Goal: Information Seeking & Learning: Compare options

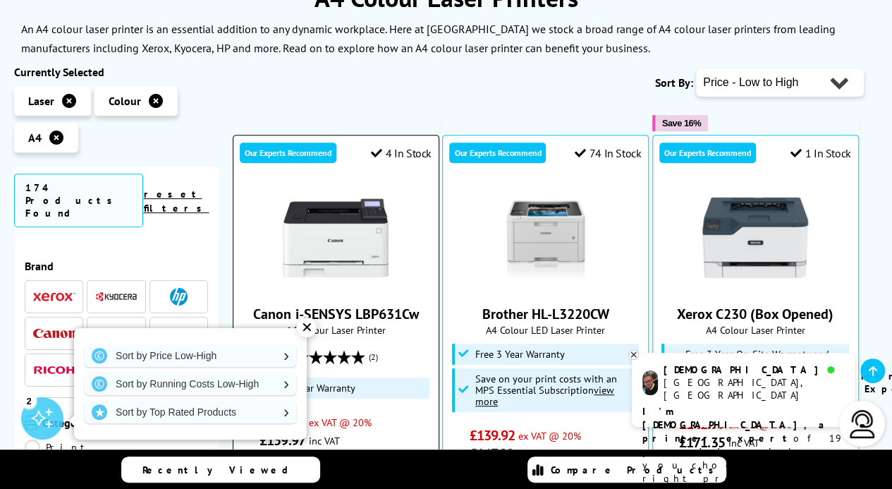
scroll to position [282, 0]
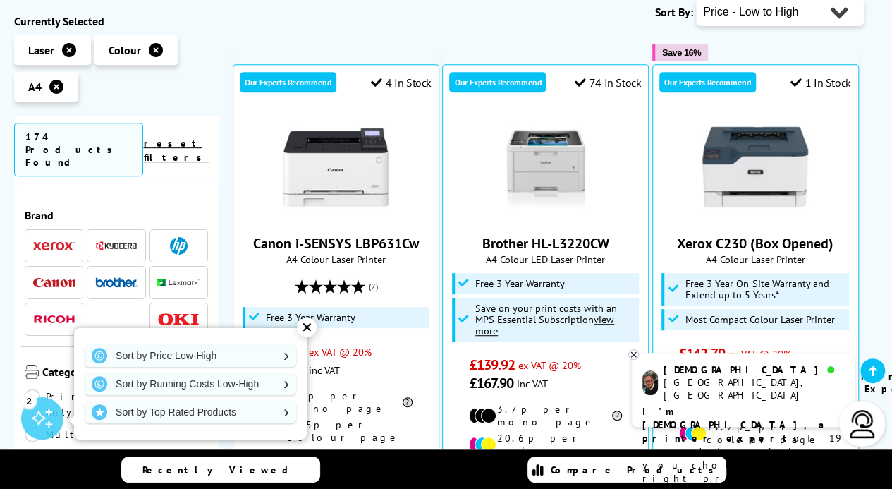
click at [309, 335] on div "✕" at bounding box center [307, 327] width 20 height 20
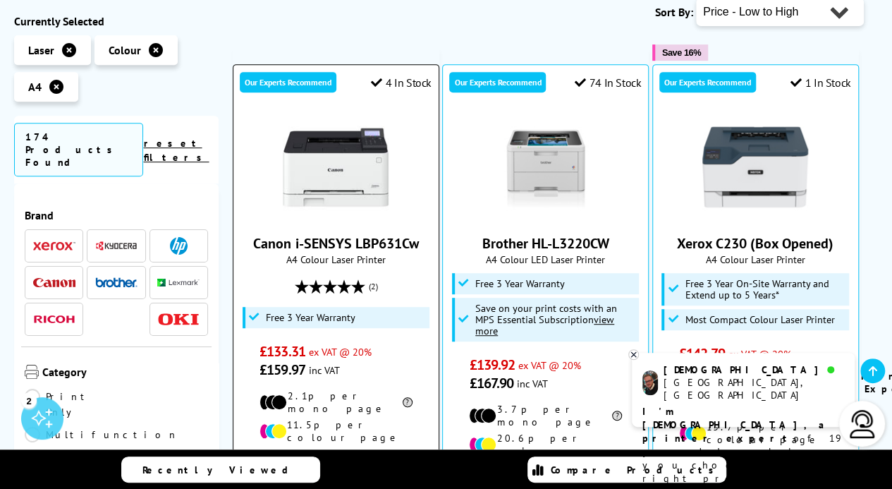
click at [336, 185] on img at bounding box center [336, 167] width 106 height 106
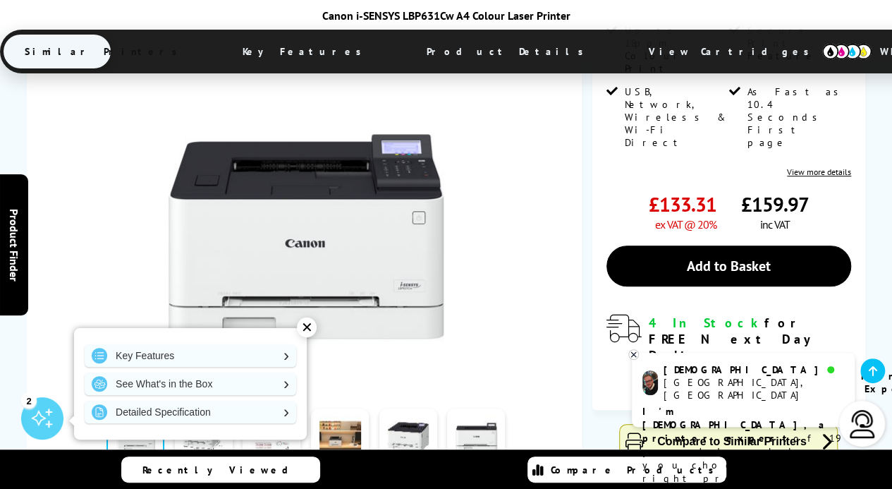
scroll to position [423, 0]
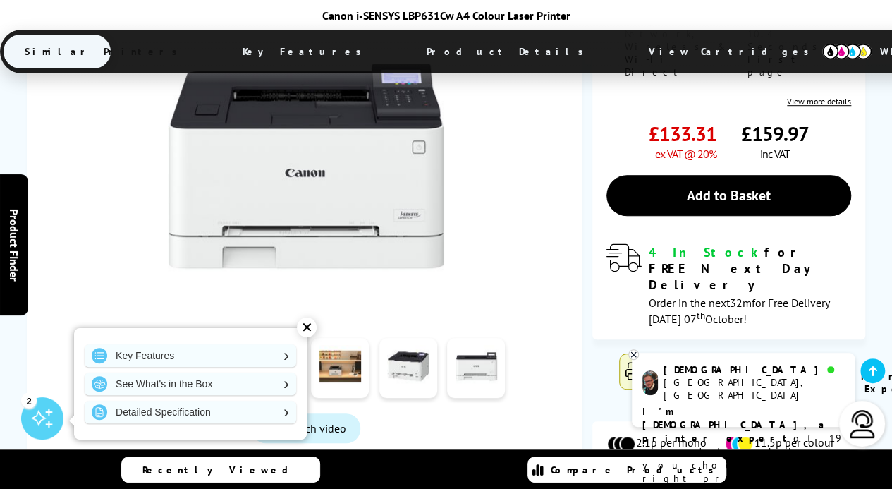
click at [309, 331] on div "✕" at bounding box center [307, 327] width 20 height 20
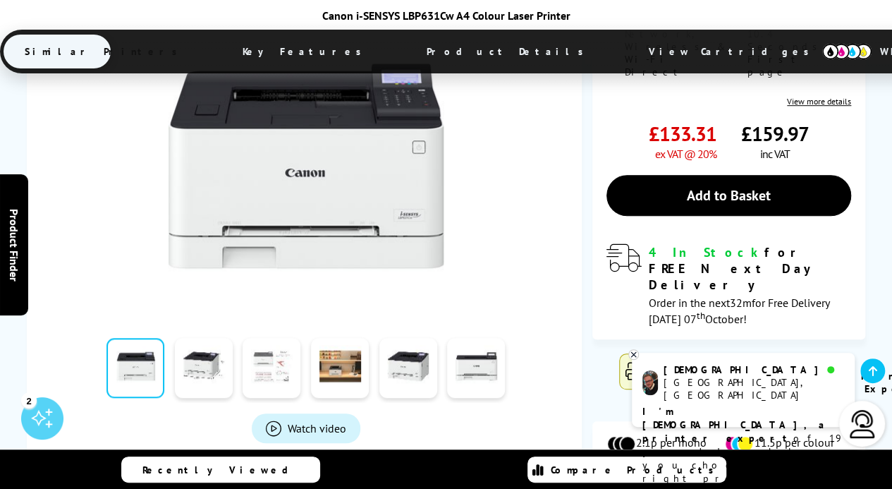
click at [283, 338] on link at bounding box center [272, 368] width 58 height 60
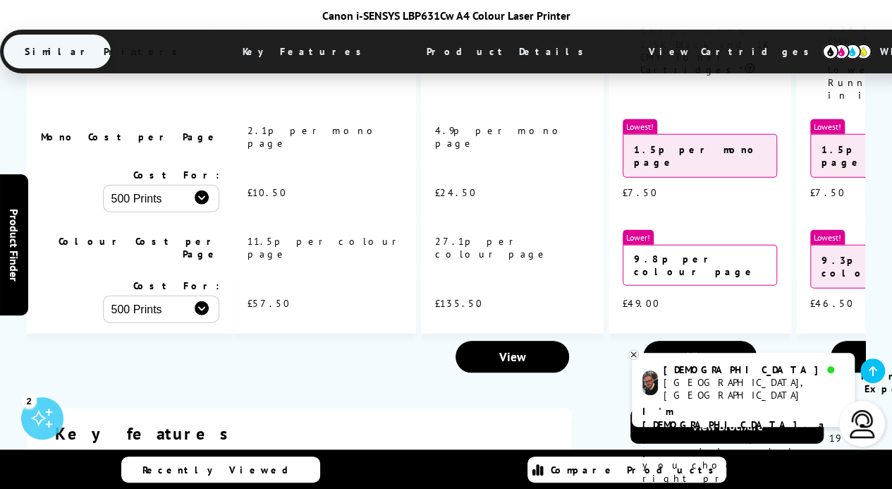
scroll to position [1128, 0]
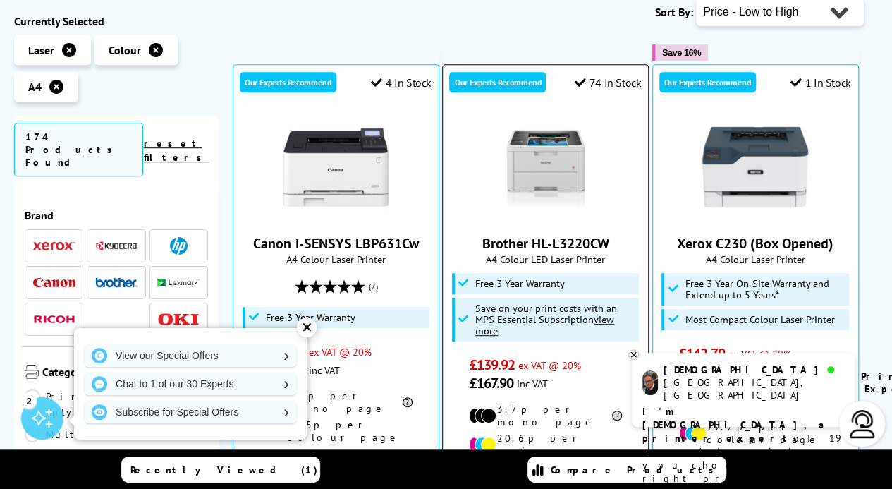
scroll to position [352, 0]
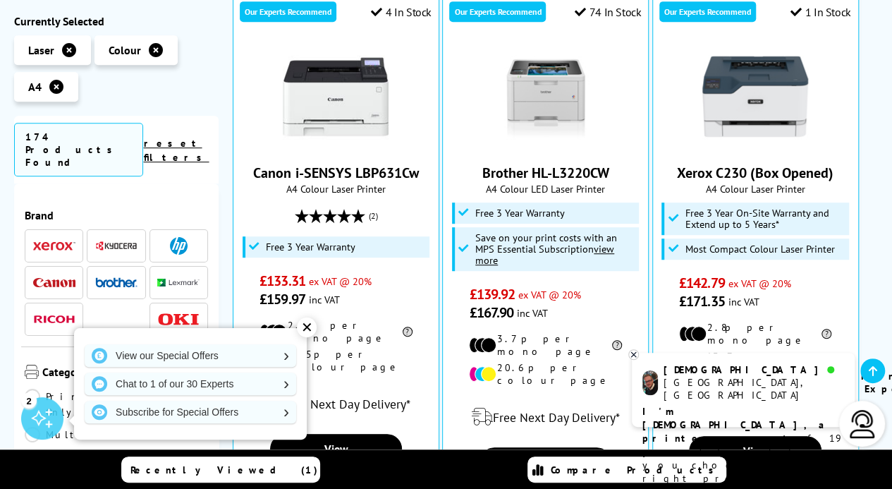
click at [165, 237] on span at bounding box center [178, 246] width 42 height 18
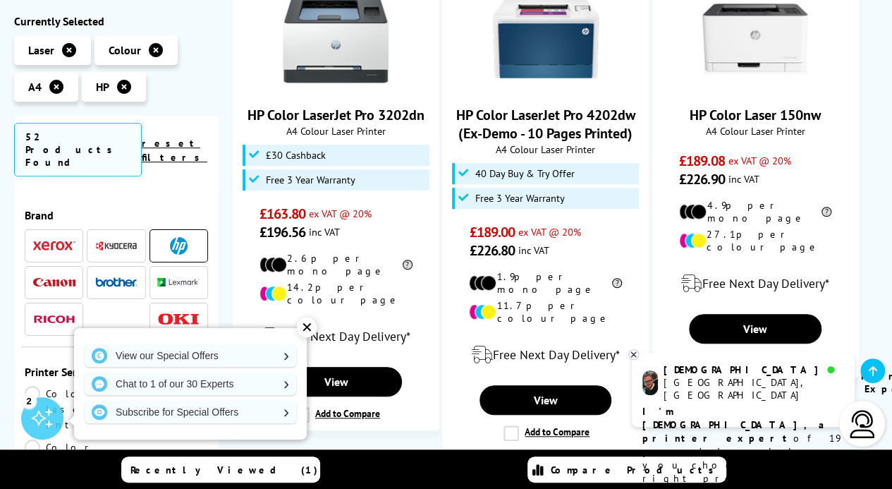
click at [303, 322] on div "✕" at bounding box center [307, 327] width 20 height 20
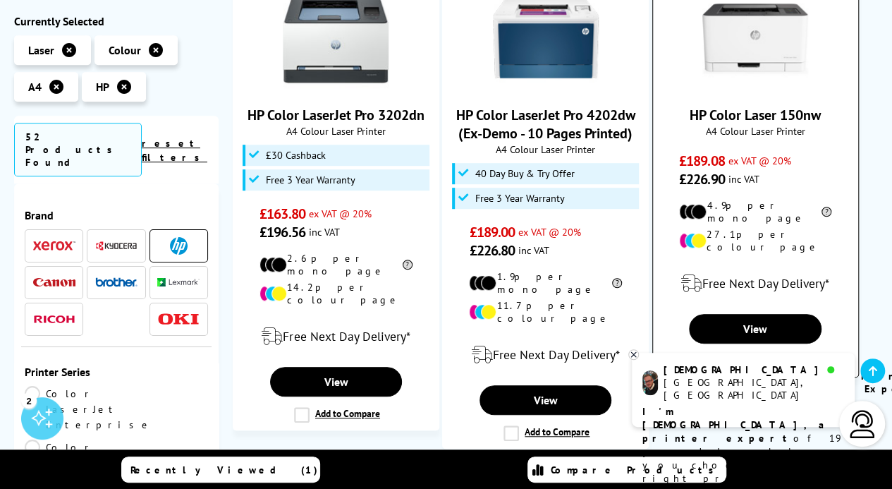
scroll to position [423, 0]
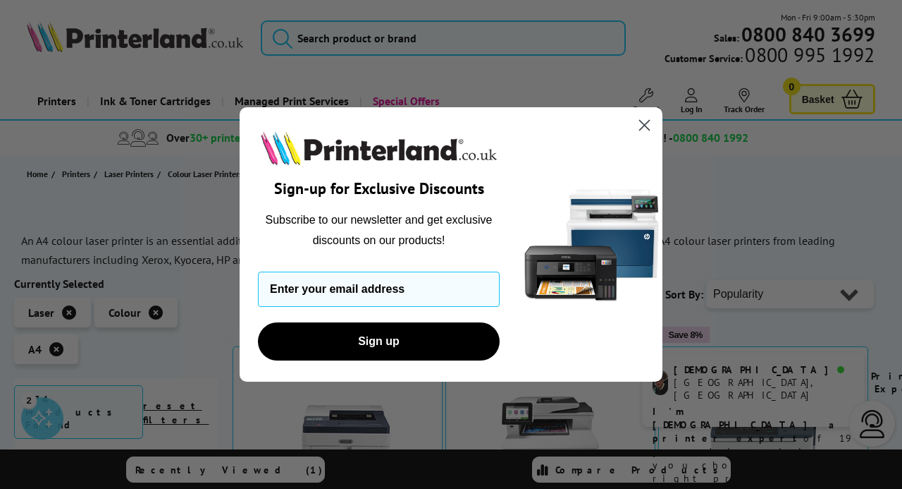
click at [643, 125] on circle "Close dialog" at bounding box center [644, 124] width 23 height 23
